Goal: Task Accomplishment & Management: Complete application form

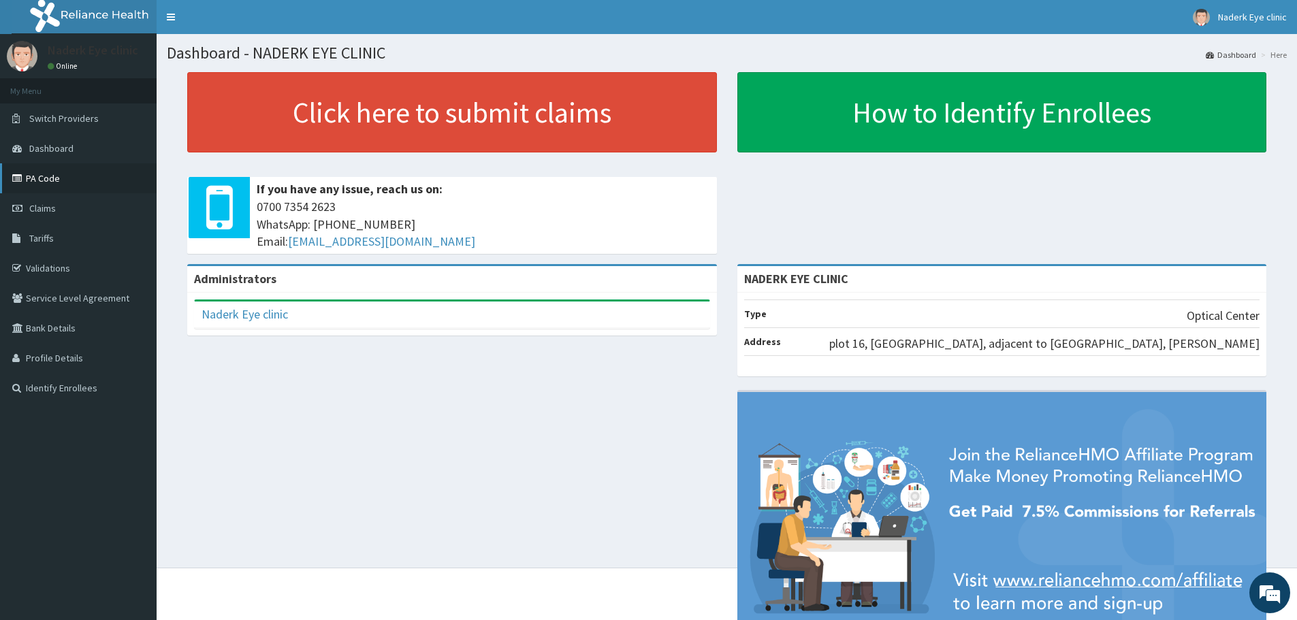
click at [109, 177] on link "PA Code" at bounding box center [78, 178] width 157 height 30
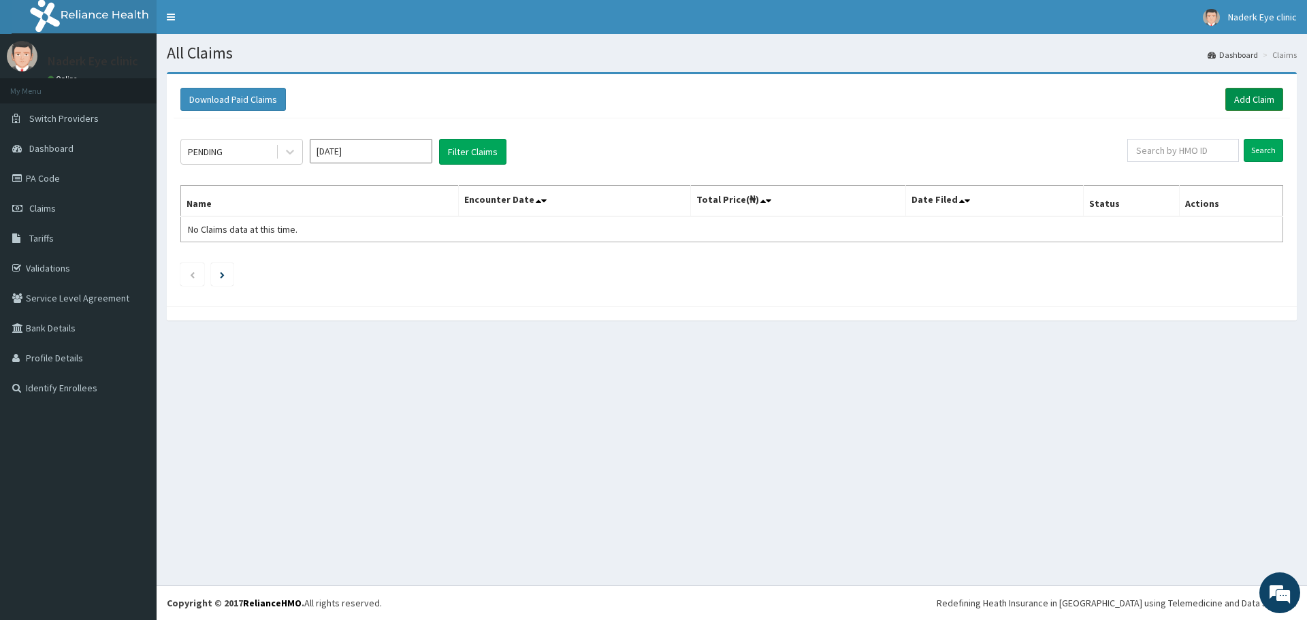
click at [1253, 100] on link "Add Claim" at bounding box center [1254, 99] width 58 height 23
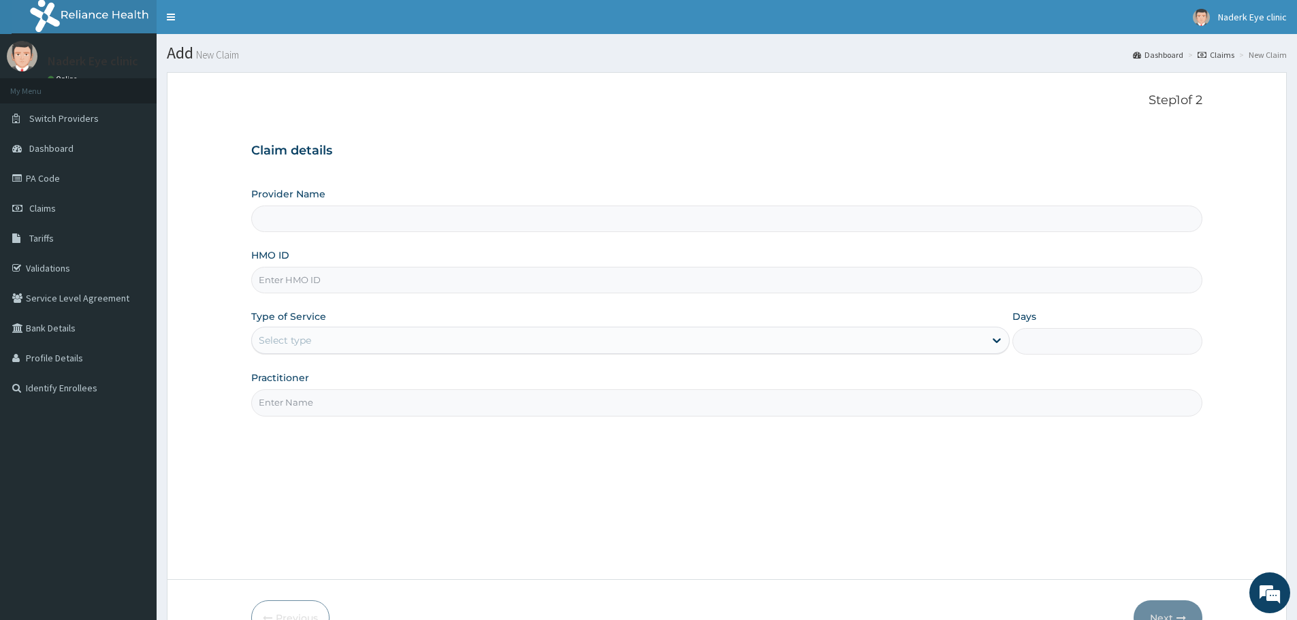
type input "NADERK EYE CLINIC"
click at [454, 287] on input "HMO ID" at bounding box center [726, 280] width 951 height 27
type input "NRN/10102/B"
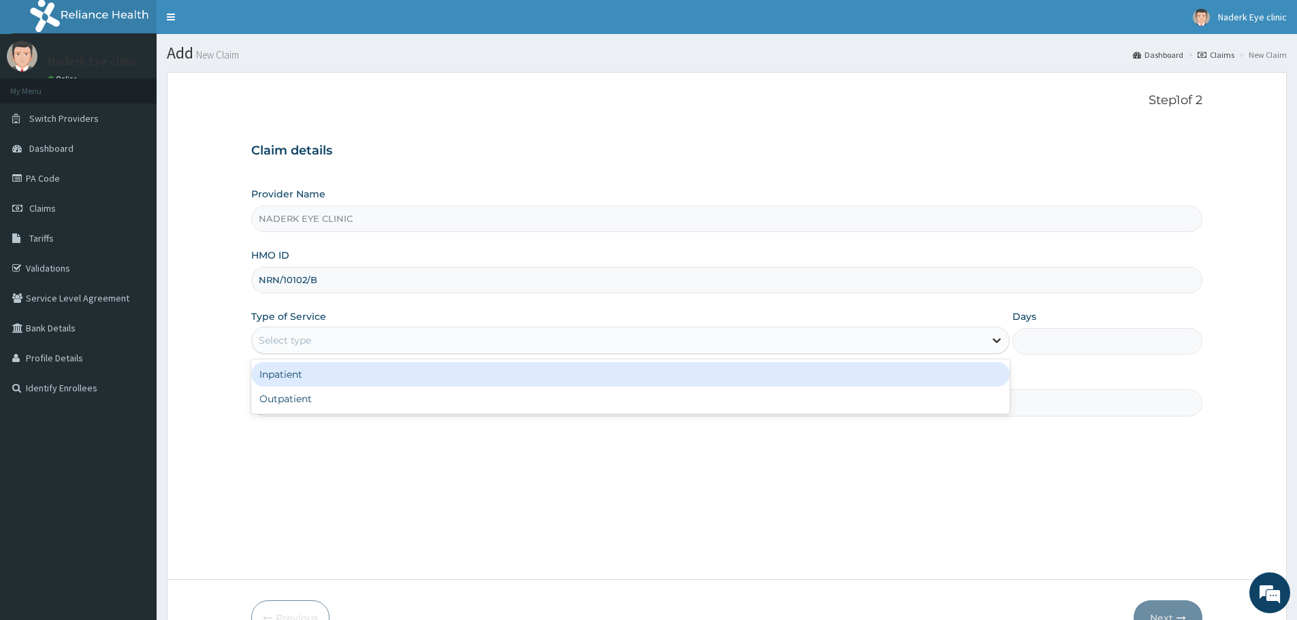
click at [995, 340] on icon at bounding box center [997, 341] width 8 height 5
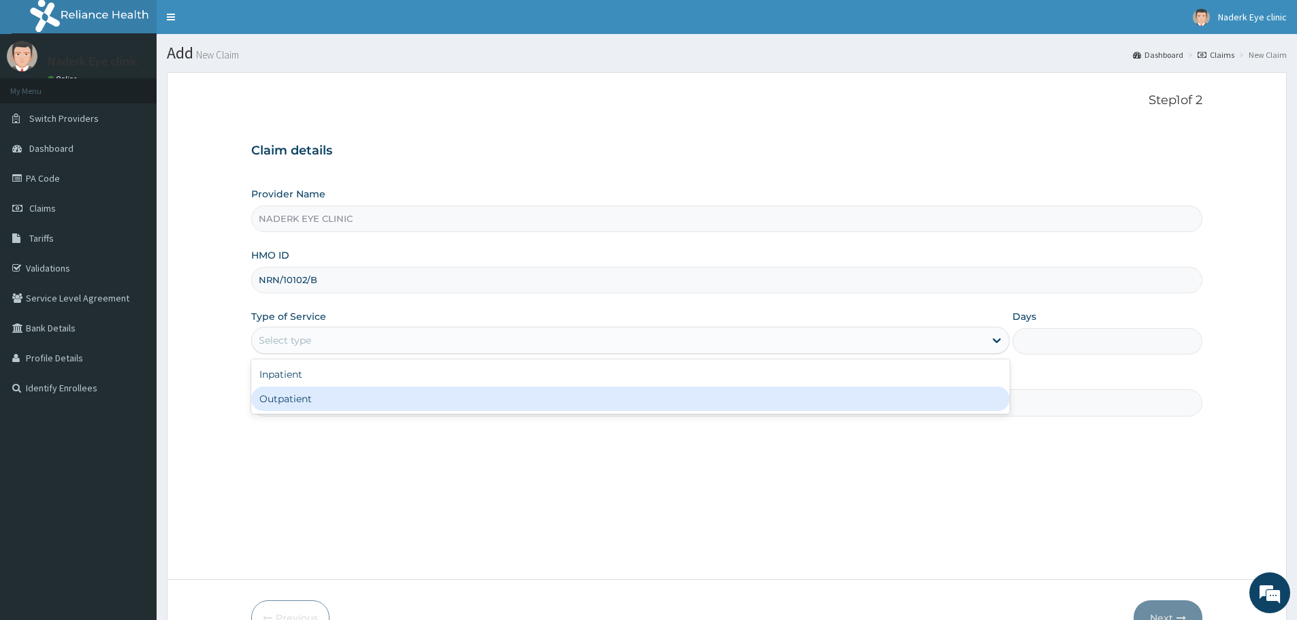
click at [943, 405] on div "Outpatient" at bounding box center [630, 399] width 758 height 25
type input "1"
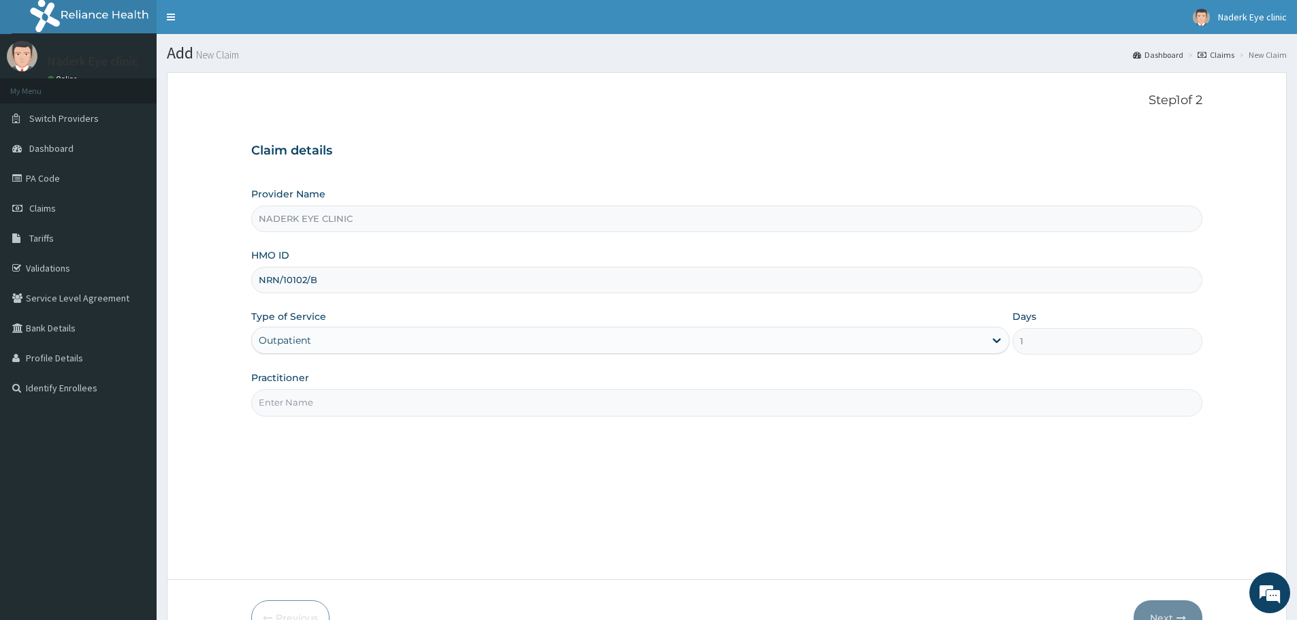
click at [316, 405] on input "Practitioner" at bounding box center [726, 402] width 951 height 27
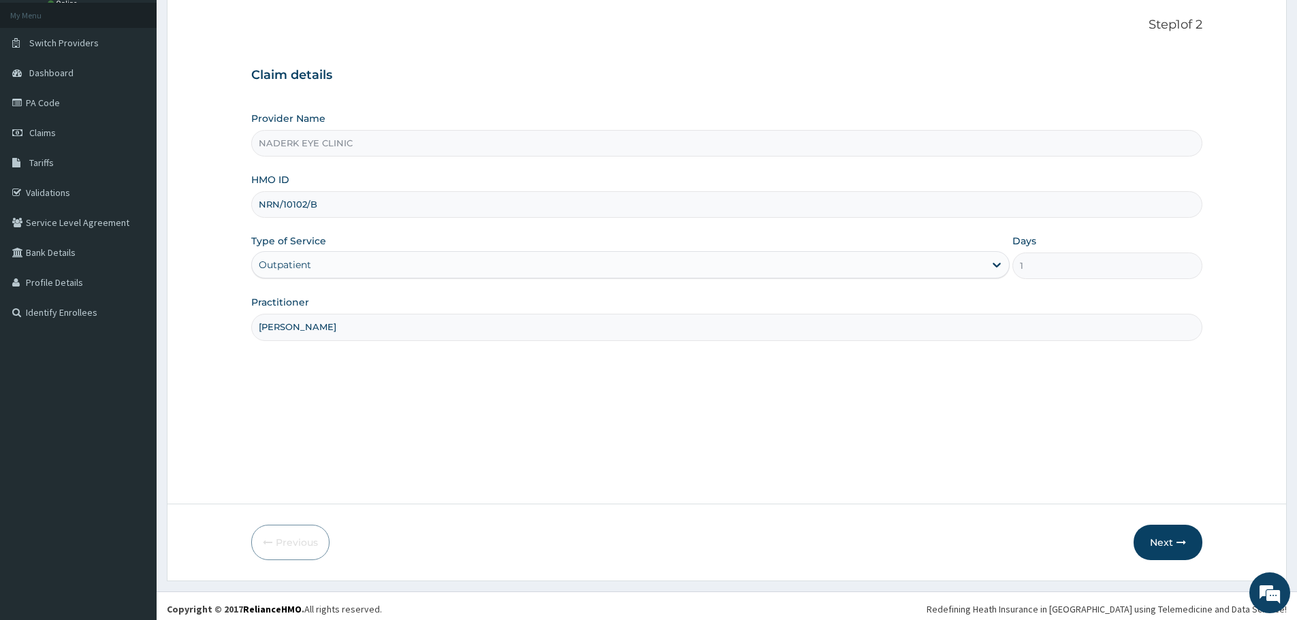
scroll to position [82, 0]
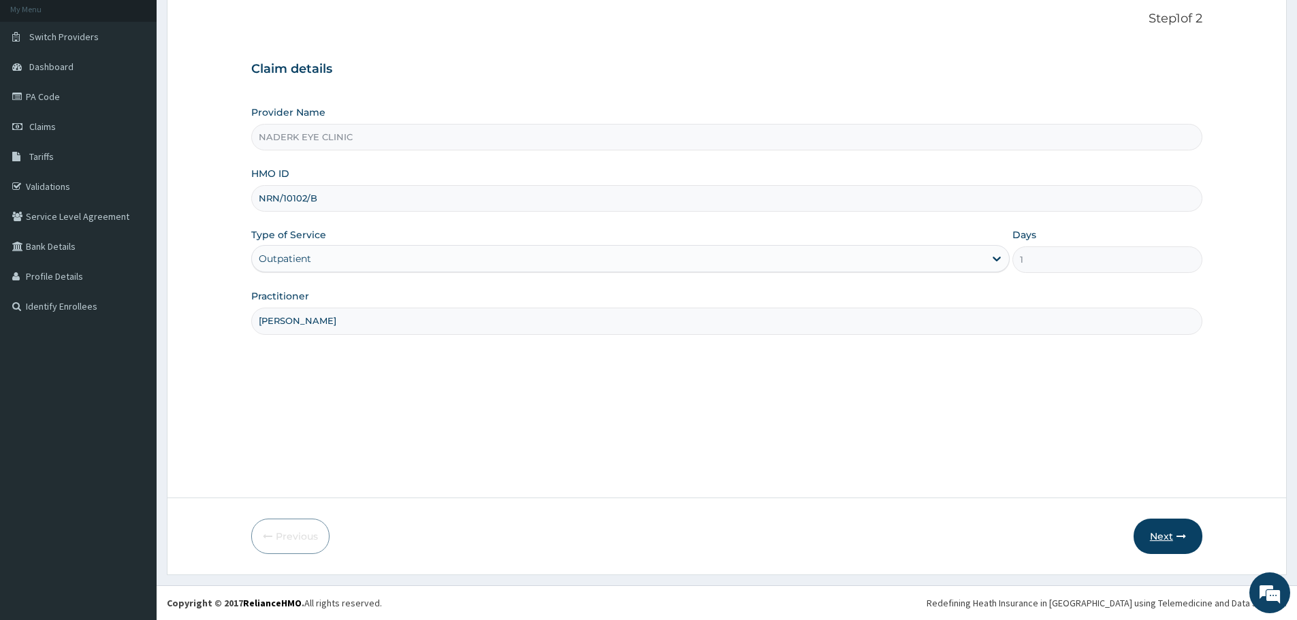
type input "[PERSON_NAME]"
click at [1164, 535] on button "Next" at bounding box center [1168, 536] width 69 height 35
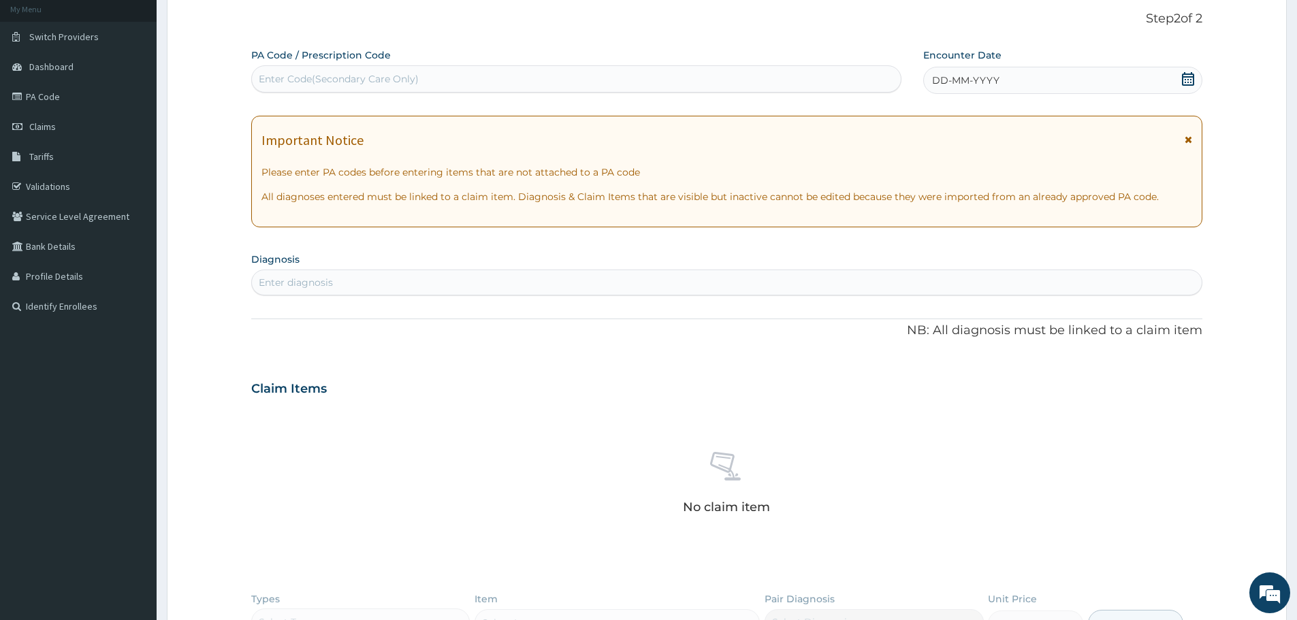
scroll to position [0, 0]
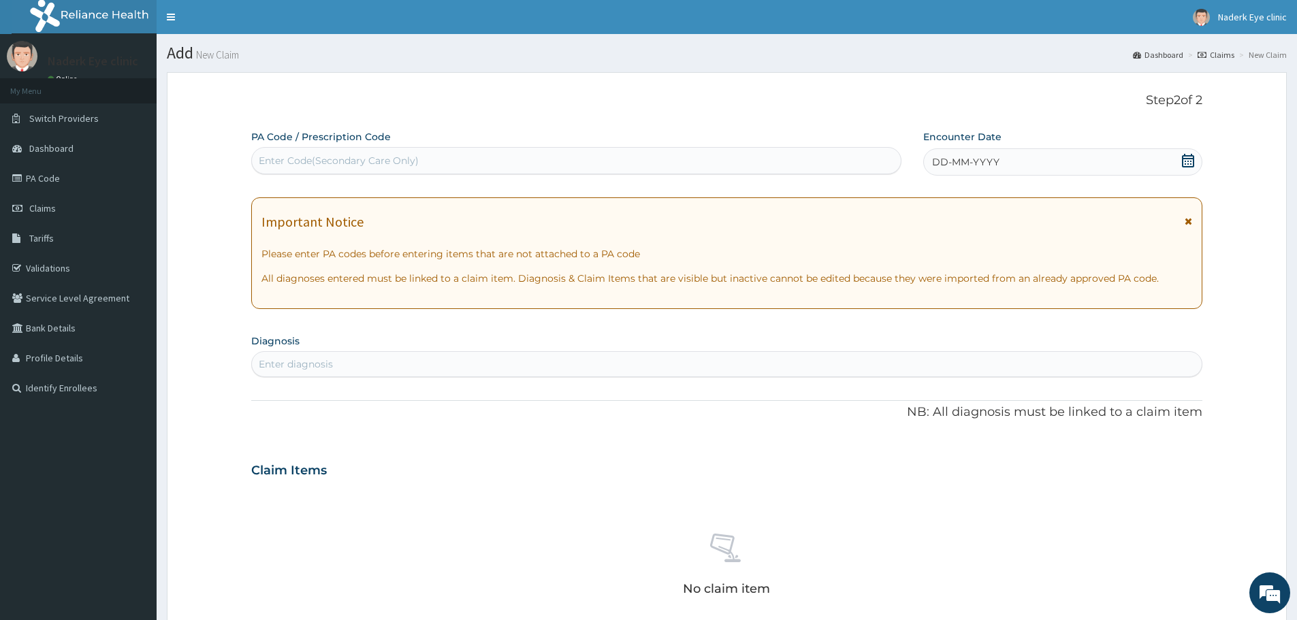
click at [357, 162] on div "Enter Code(Secondary Care Only)" at bounding box center [339, 161] width 160 height 14
type input "PA/532A9B"
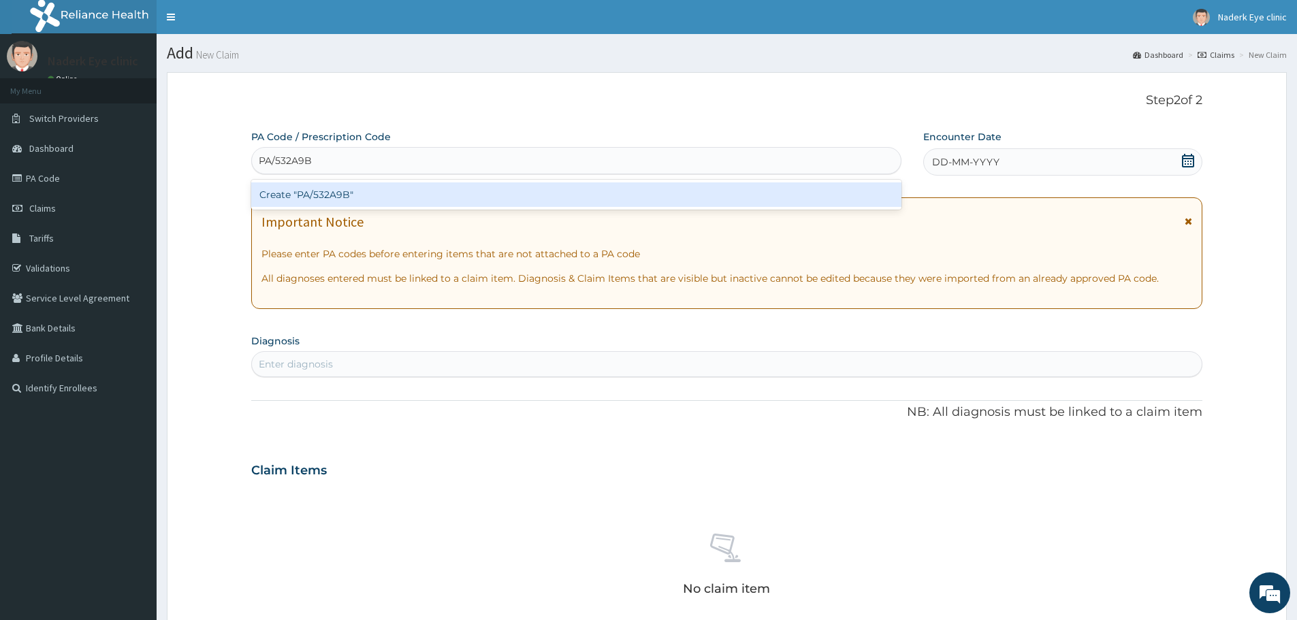
click at [733, 188] on div "Create "PA/532A9B"" at bounding box center [576, 194] width 650 height 25
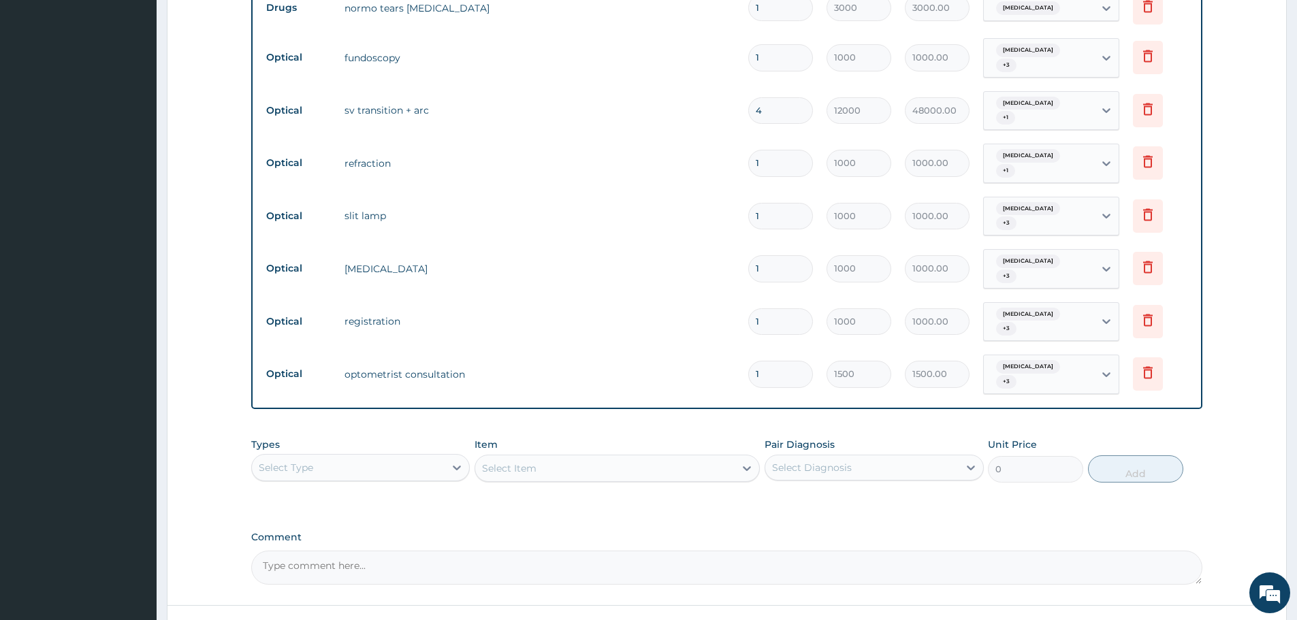
scroll to position [706, 0]
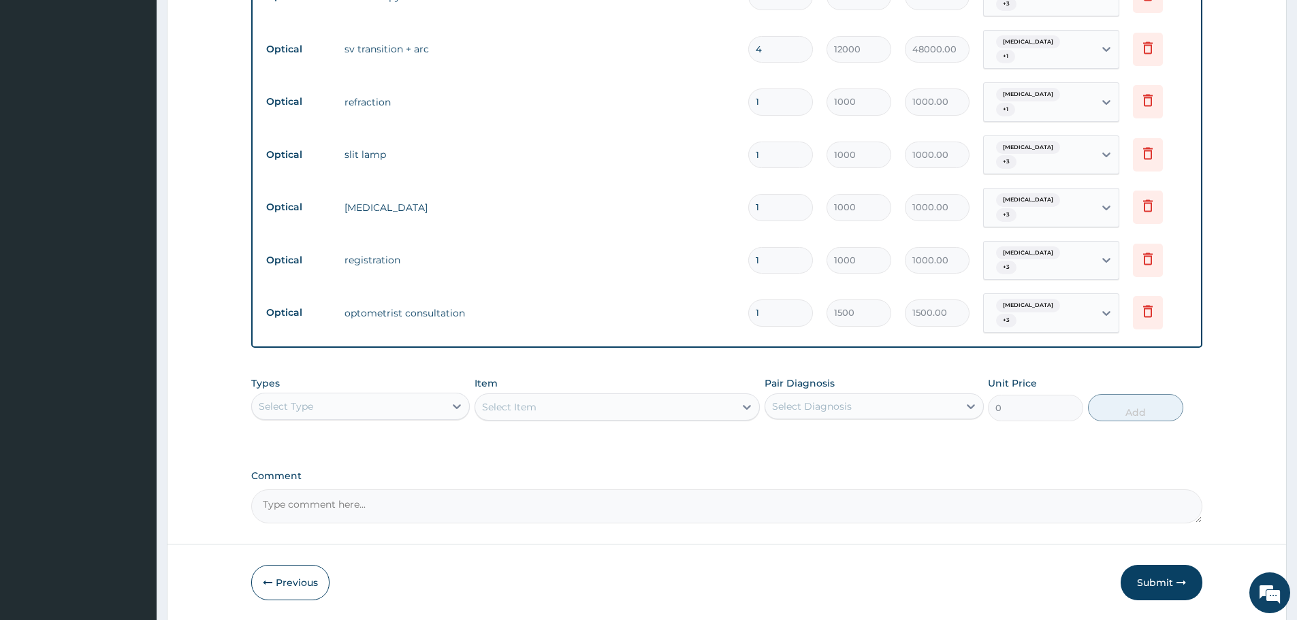
click at [318, 490] on textarea "Comment" at bounding box center [726, 507] width 951 height 34
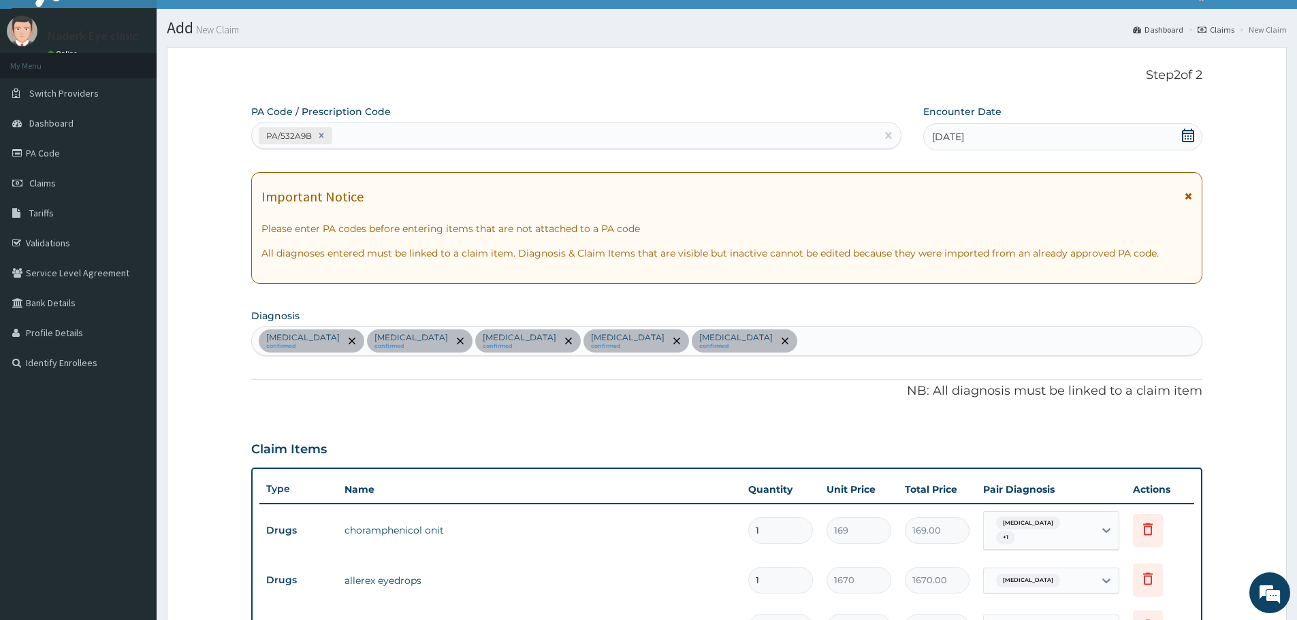
scroll to position [0, 0]
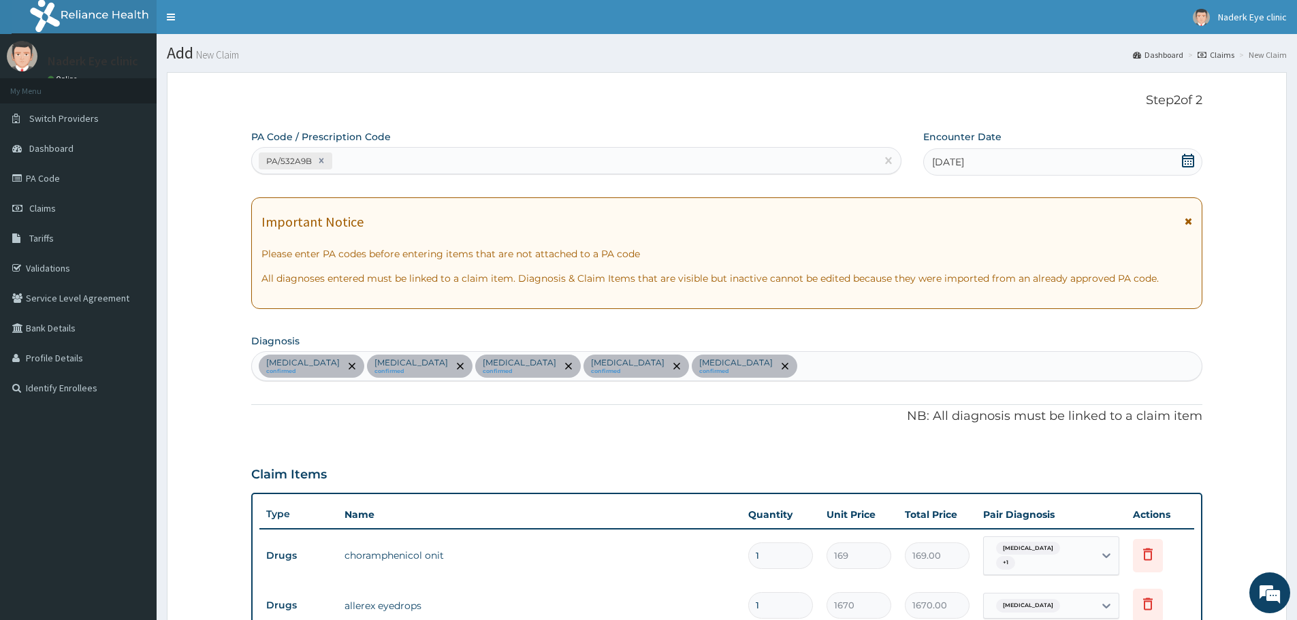
type textarea "Lens and Frame approve at enrollee's limit."
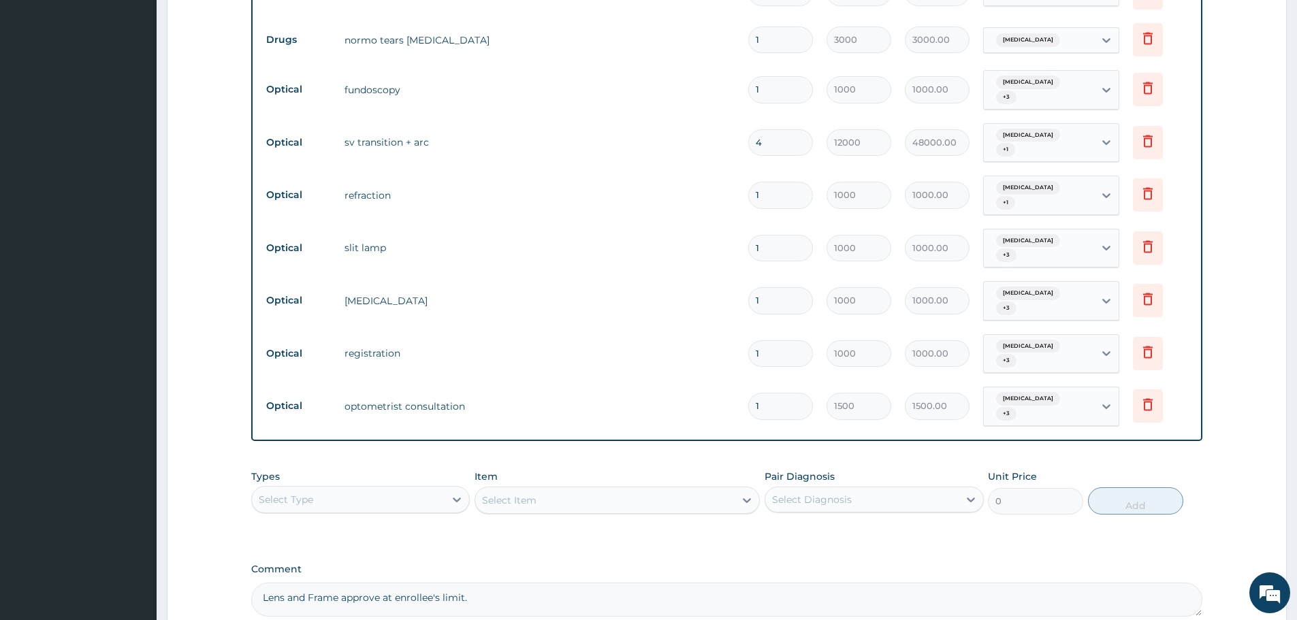
scroll to position [706, 0]
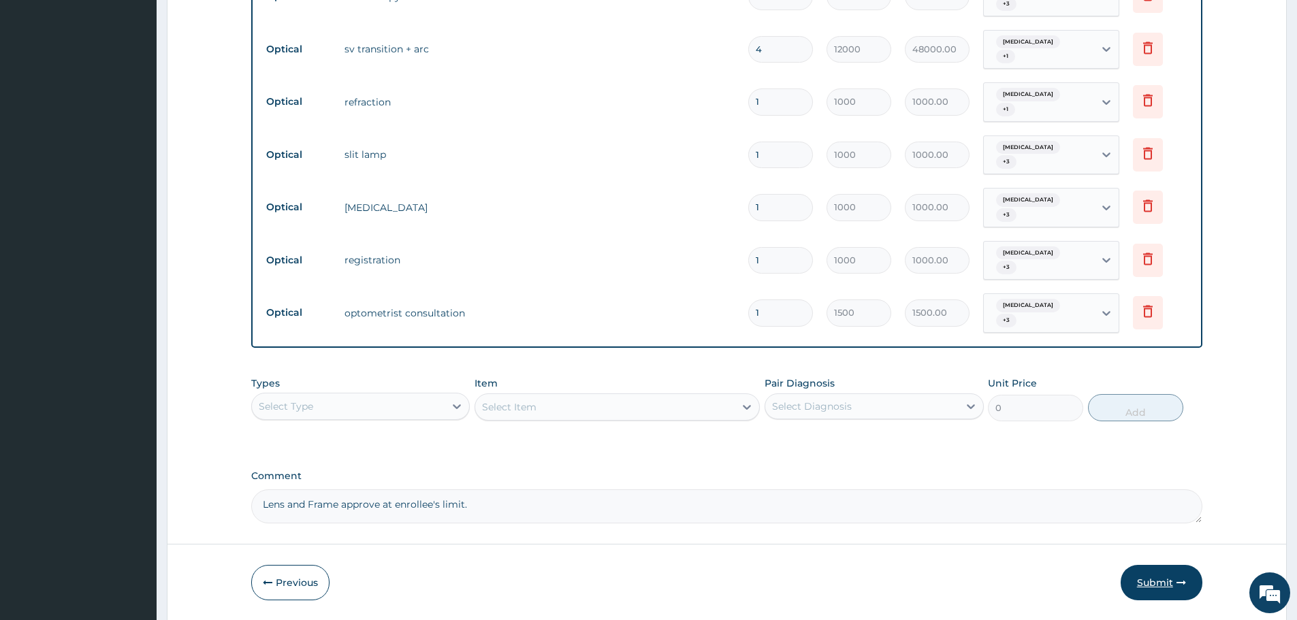
click at [1169, 565] on button "Submit" at bounding box center [1162, 582] width 82 height 35
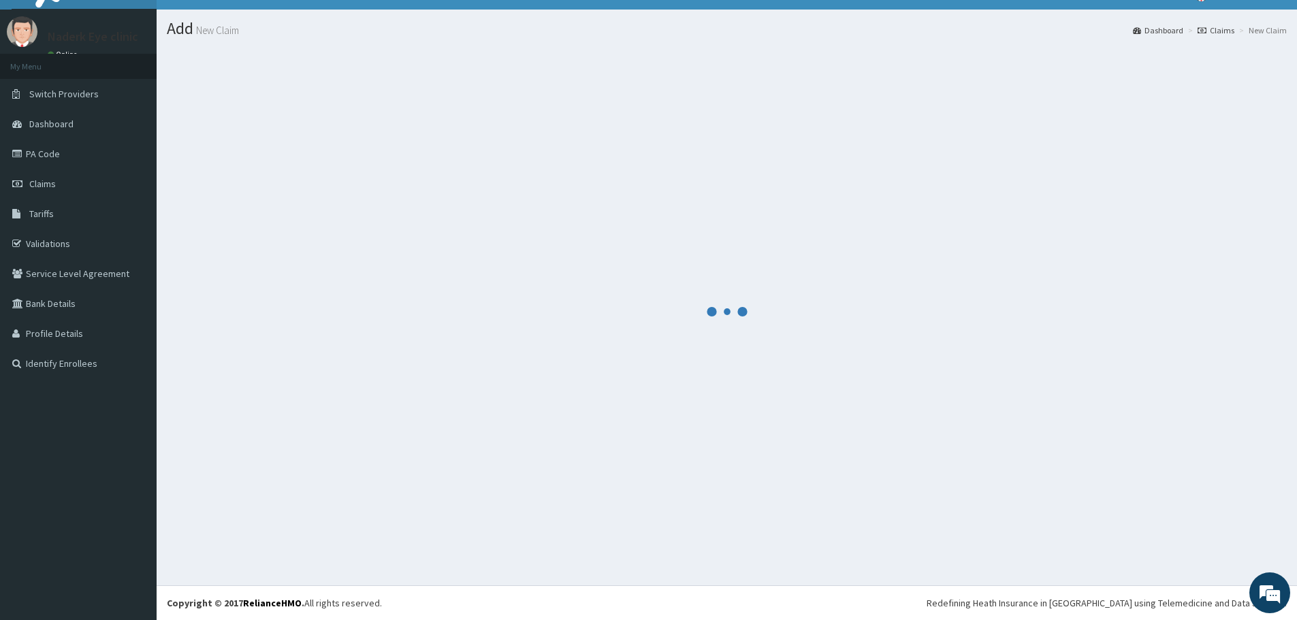
scroll to position [25, 0]
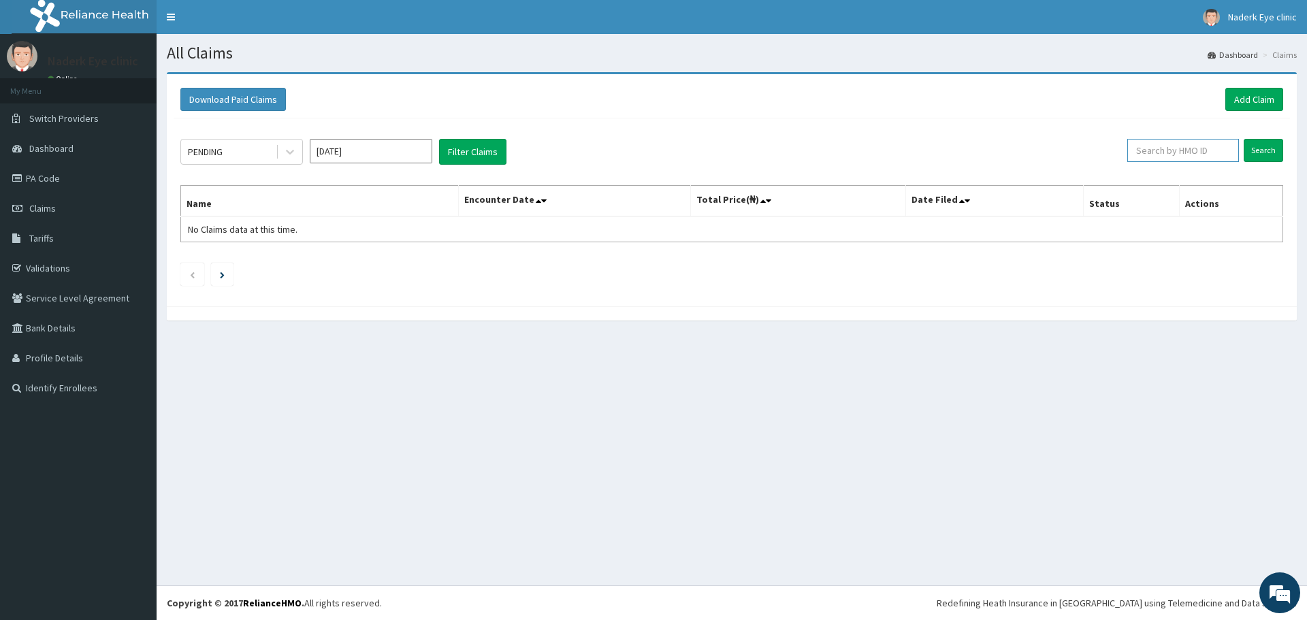
click at [1212, 155] on input "text" at bounding box center [1183, 150] width 112 height 23
click at [1266, 156] on input "Search" at bounding box center [1263, 150] width 39 height 23
click at [1174, 149] on input "PA/532A9B" at bounding box center [1160, 150] width 104 height 23
type input "P"
type input "NRN/10102/B"
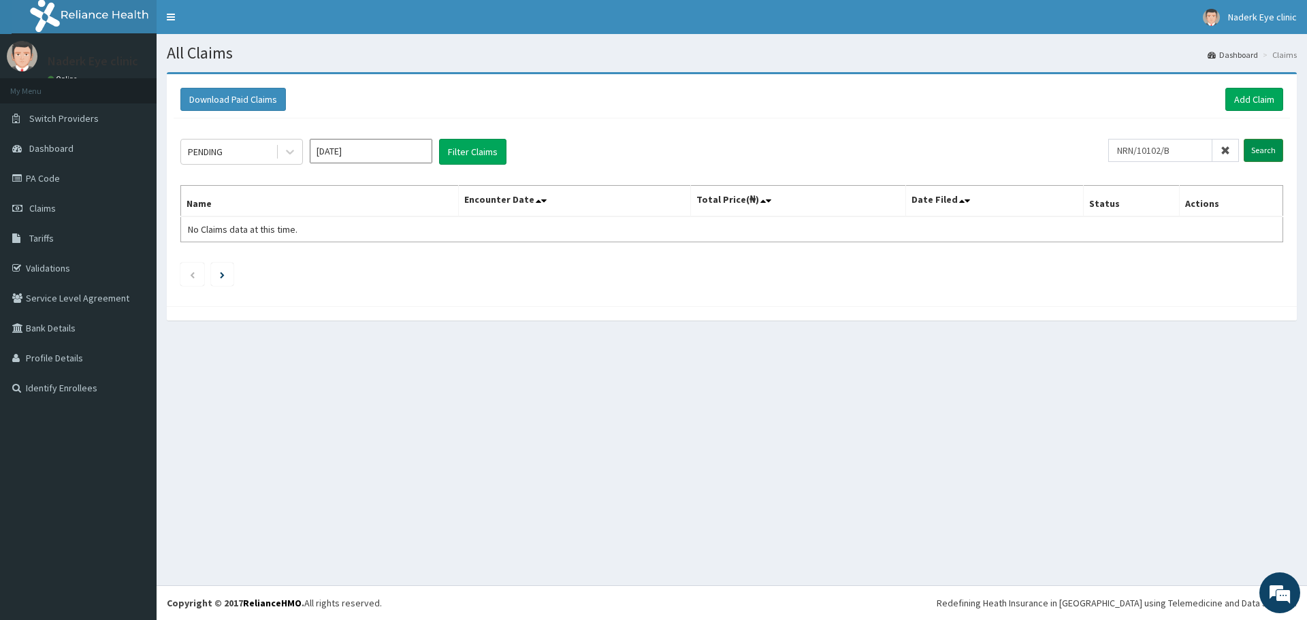
click at [1264, 150] on input "Search" at bounding box center [1263, 150] width 39 height 23
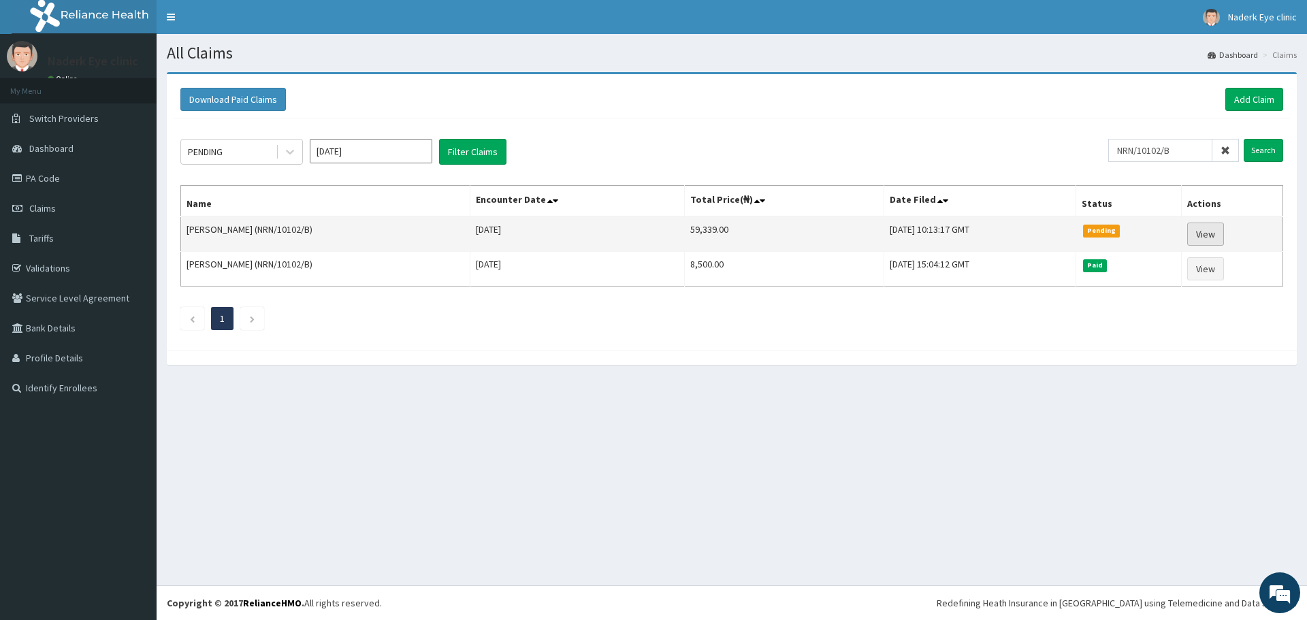
click at [1202, 236] on link "View" at bounding box center [1205, 234] width 37 height 23
